Goal: Find contact information: Obtain details needed to contact an individual or organization

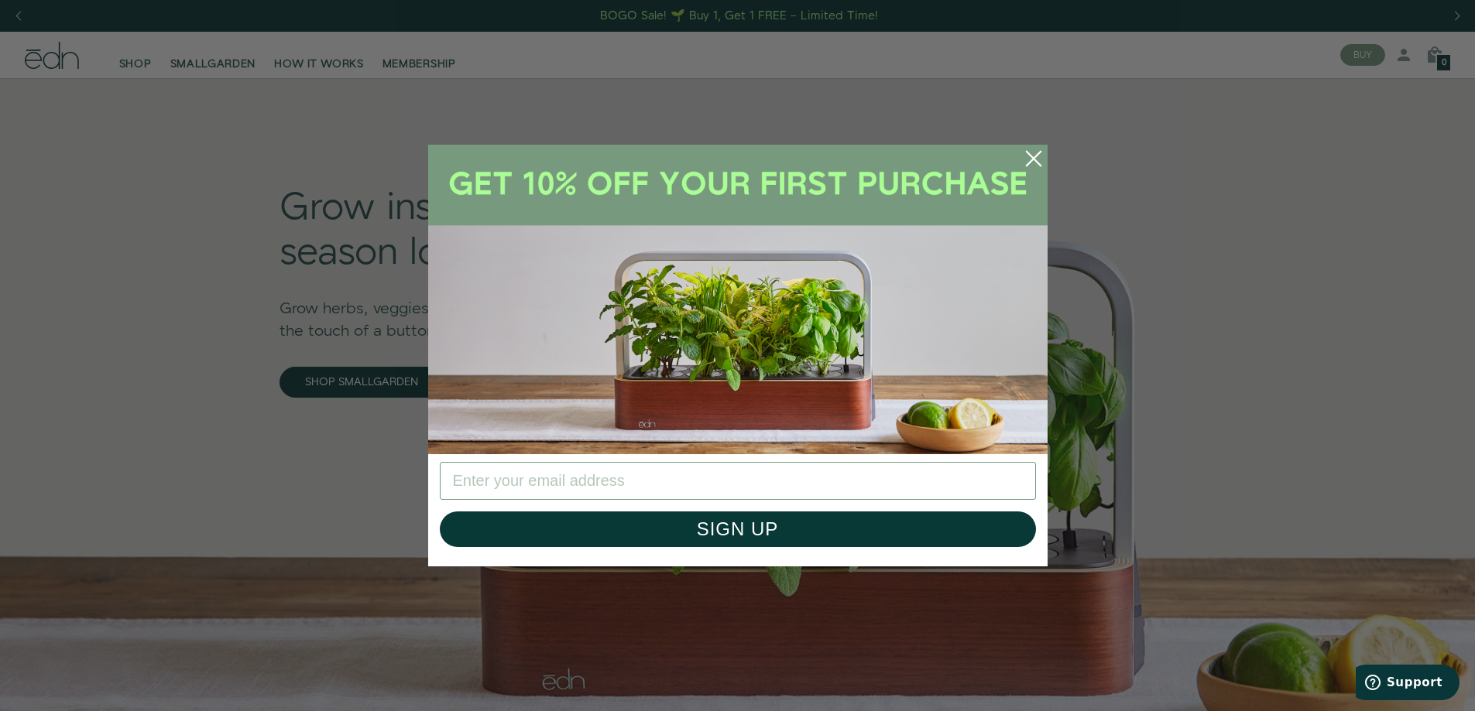
click at [1040, 159] on circle "Close dialog" at bounding box center [1033, 159] width 34 height 34
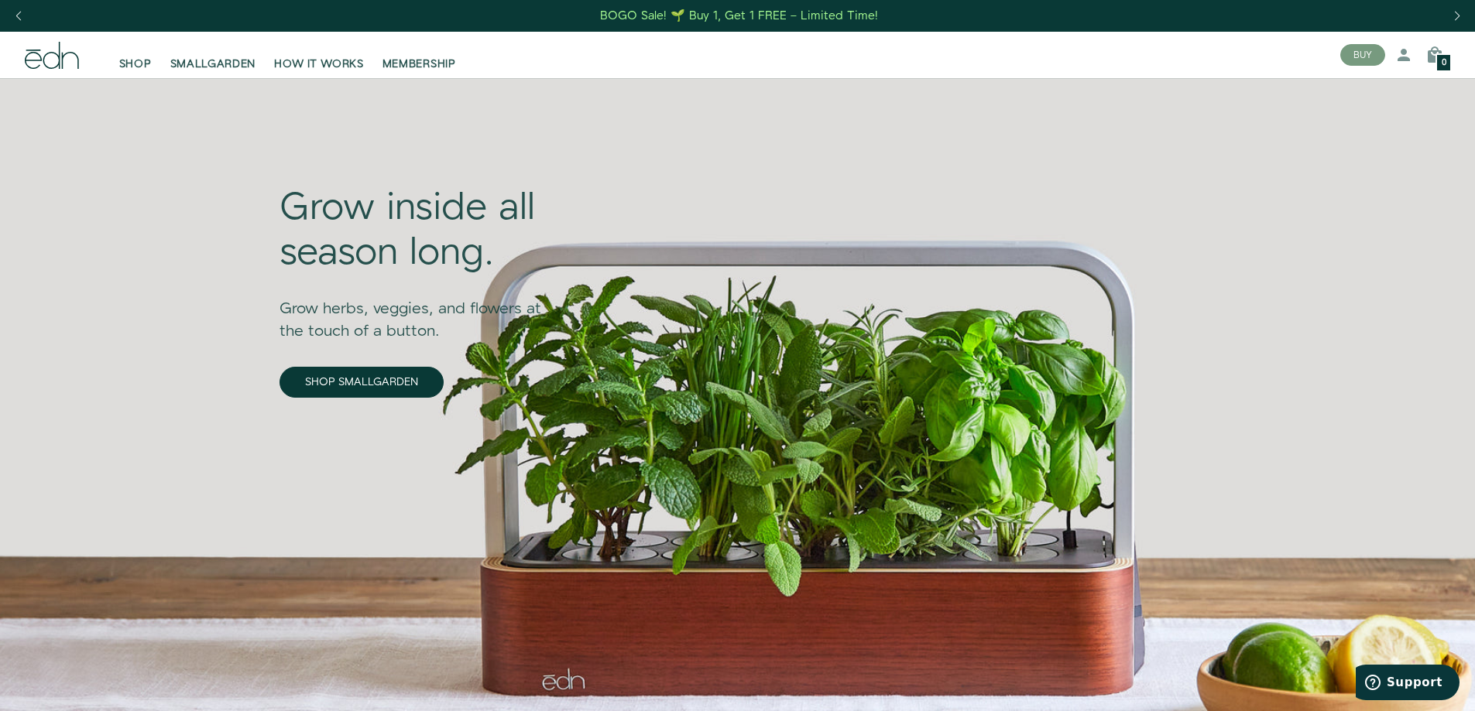
click at [1474, 0] on div at bounding box center [1475, 0] width 0 height 0
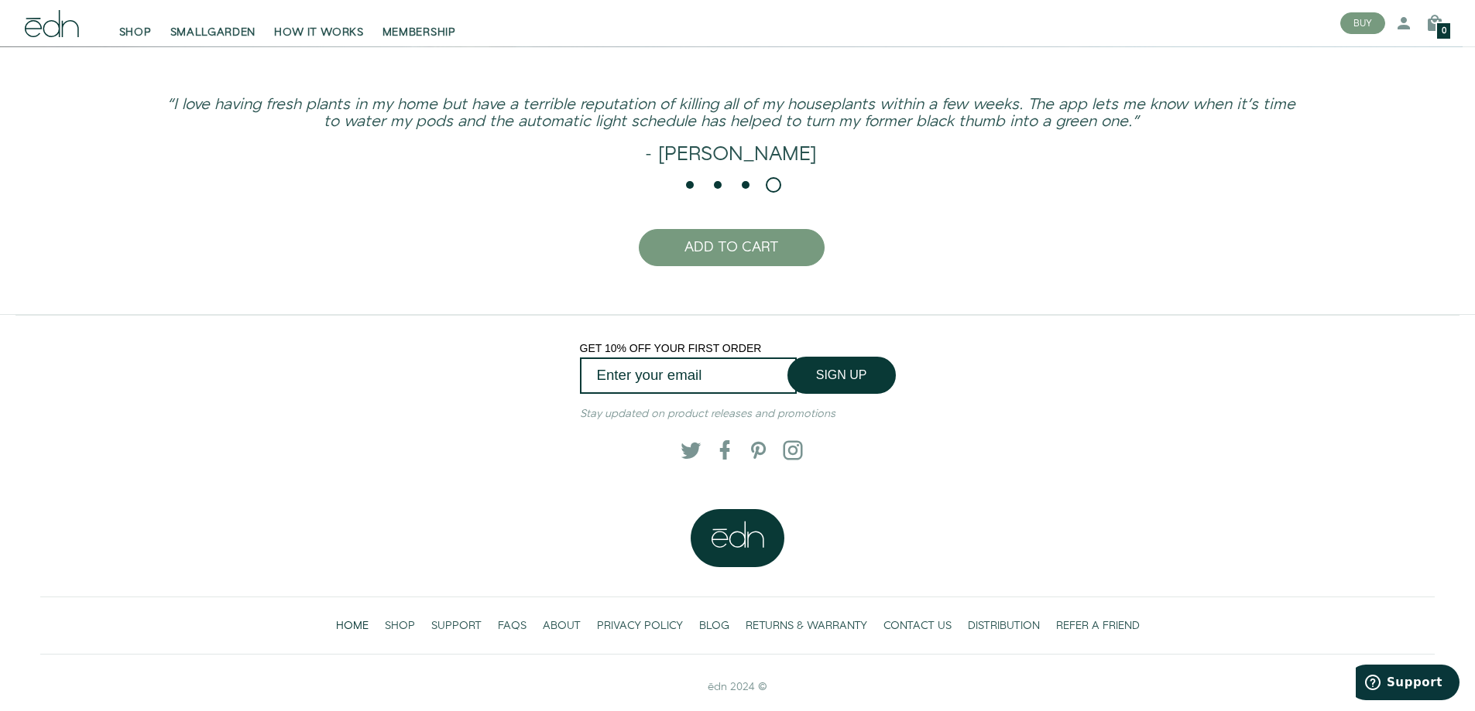
scroll to position [4127, 0]
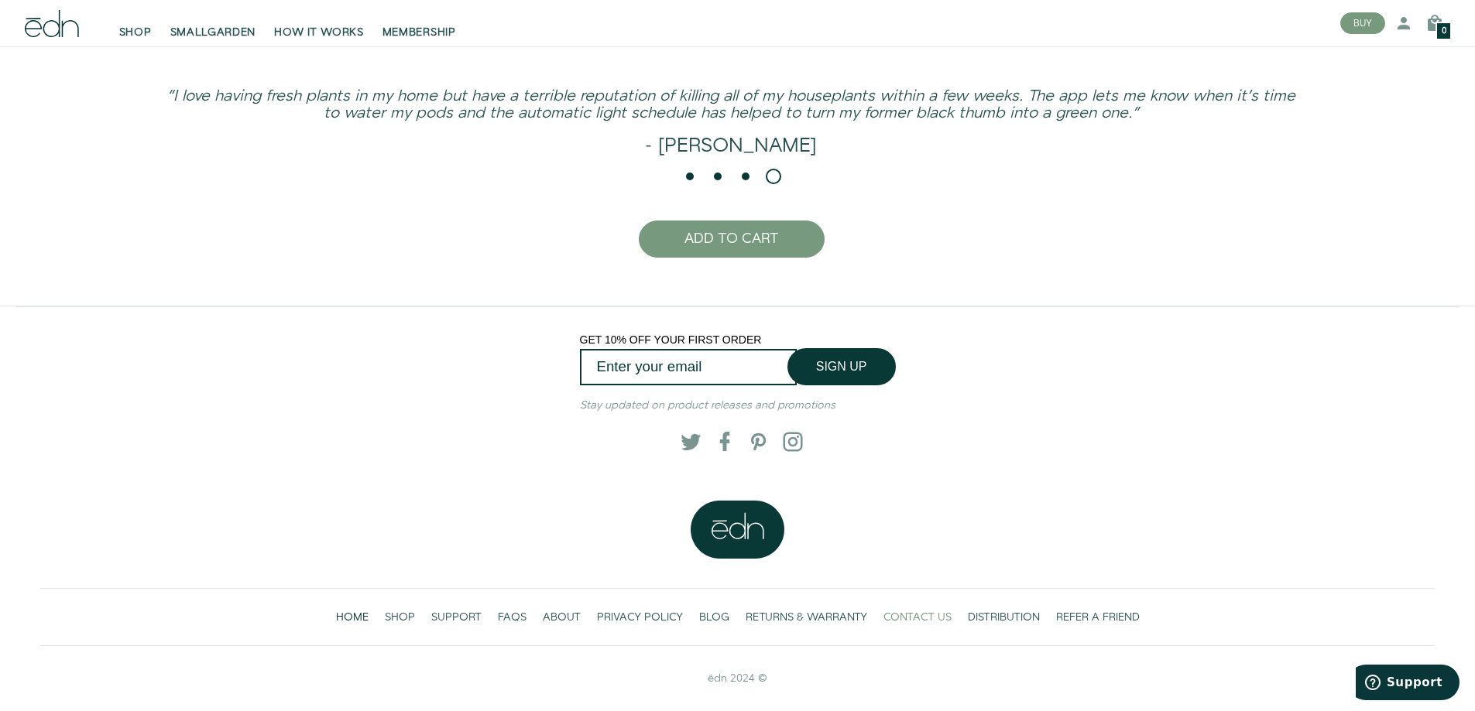
click at [925, 615] on span "CONTACT US" at bounding box center [917, 617] width 68 height 15
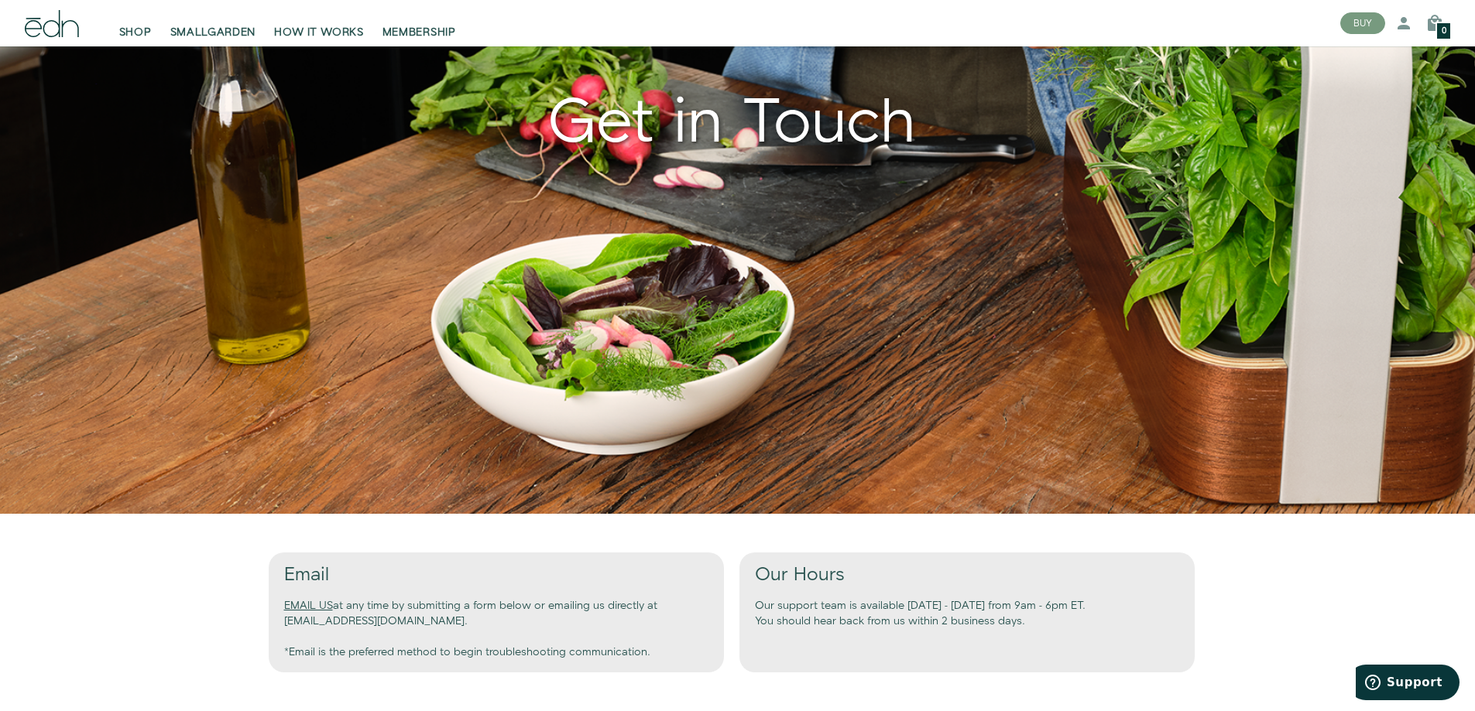
scroll to position [774, 0]
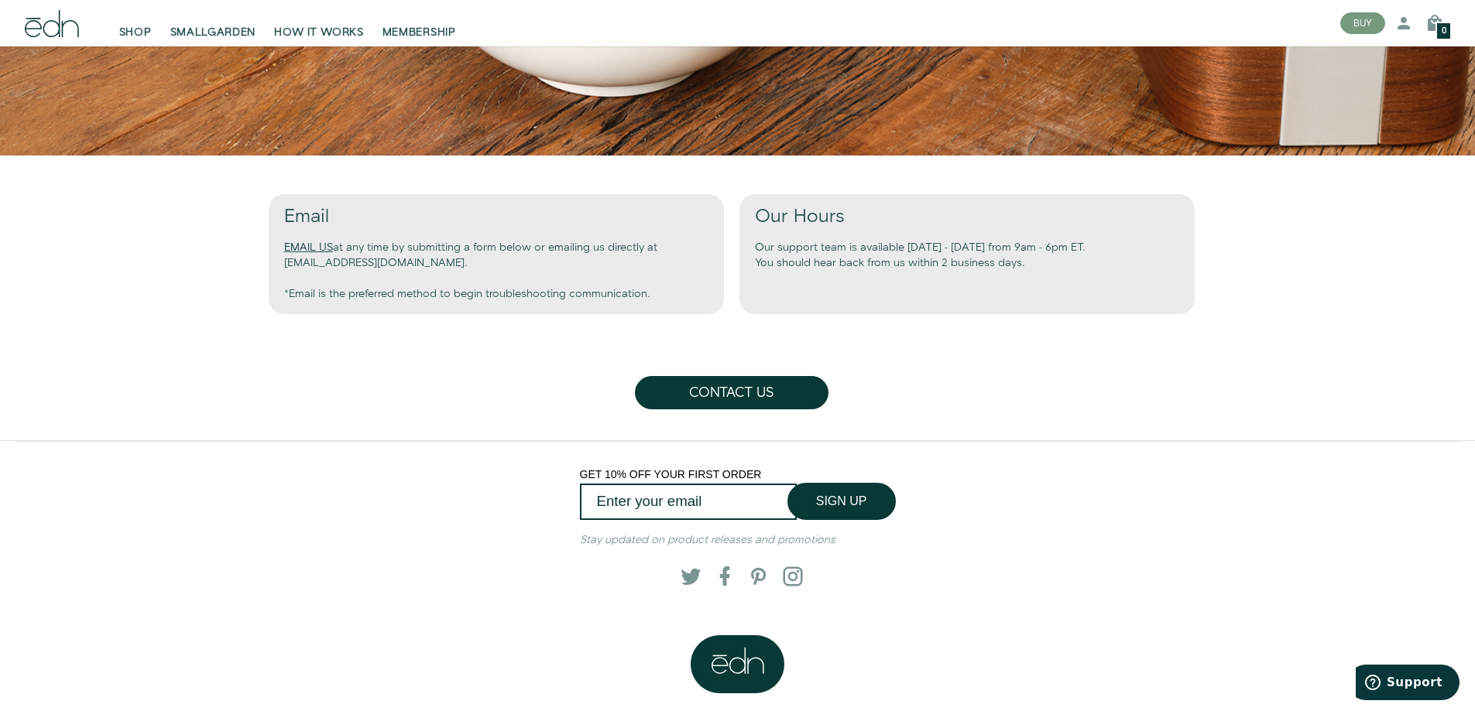
click at [284, 246] on link "EMAIL US" at bounding box center [308, 247] width 49 height 15
click at [364, 554] on div "Twitter Facebook Pinterest Instagram" at bounding box center [737, 576] width 1345 height 44
